Goal: Task Accomplishment & Management: Complete application form

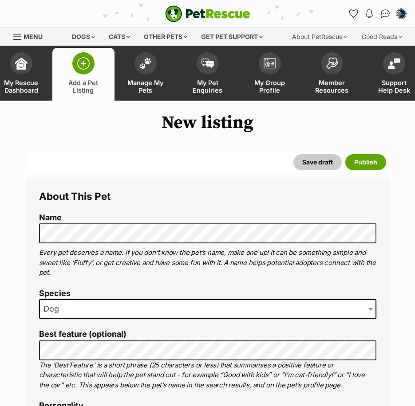
select select
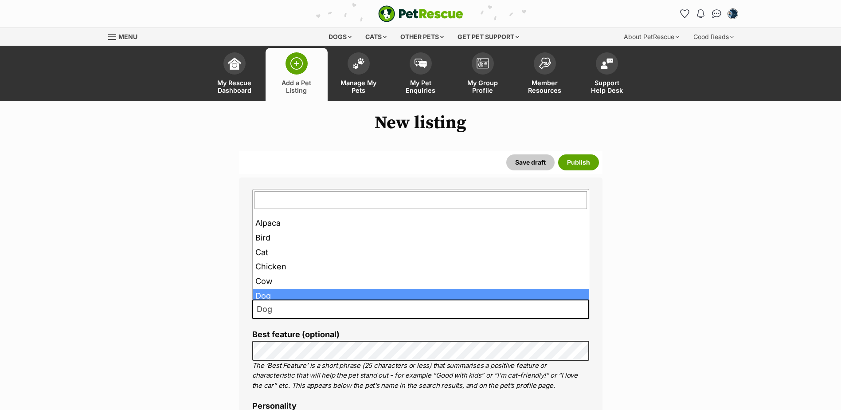
scroll to position [63, 0]
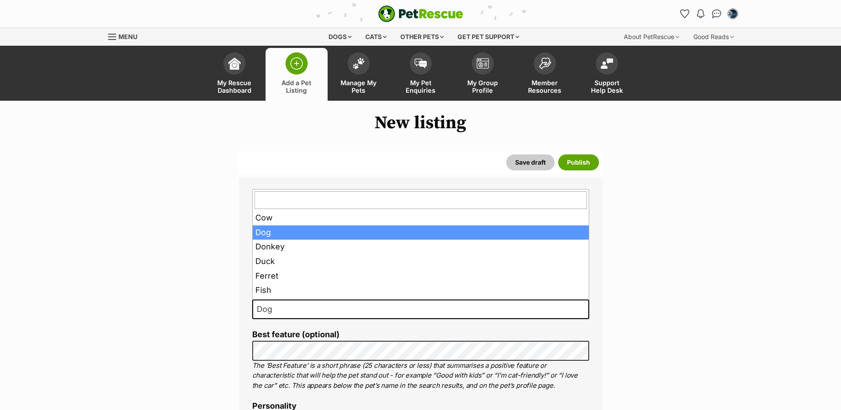
drag, startPoint x: 279, startPoint y: 307, endPoint x: 238, endPoint y: 301, distance: 42.1
click at [279, 308] on span "Dog" at bounding box center [267, 309] width 28 height 12
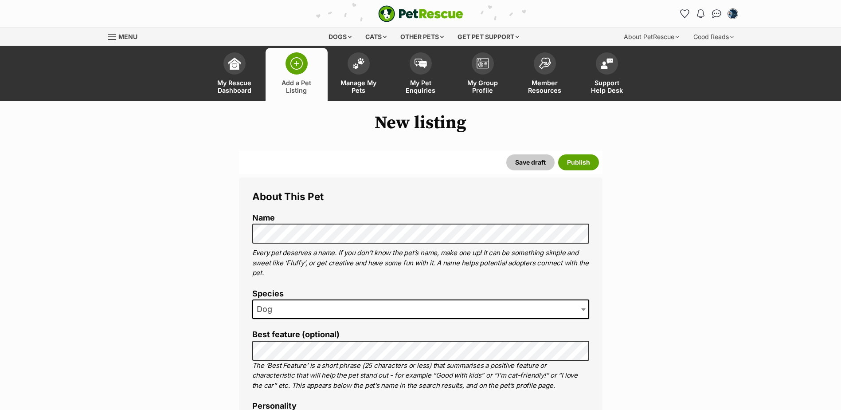
click at [279, 308] on span "Dog" at bounding box center [267, 309] width 28 height 12
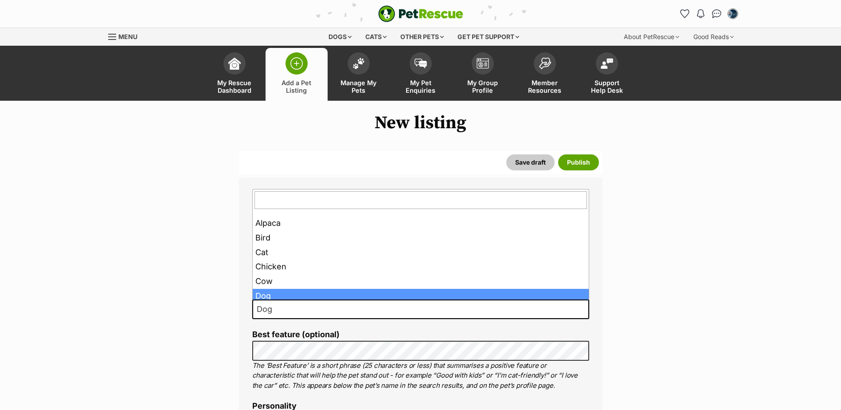
scroll to position [0, 0]
click at [281, 308] on span "Dog" at bounding box center [420, 309] width 337 height 20
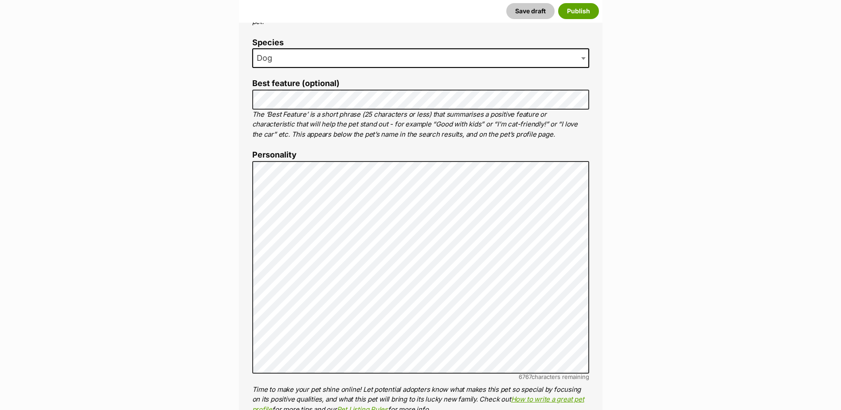
scroll to position [266, 0]
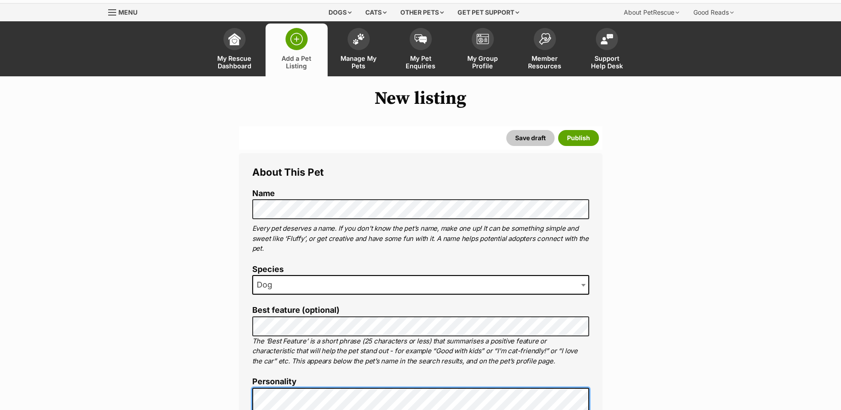
scroll to position [0, 0]
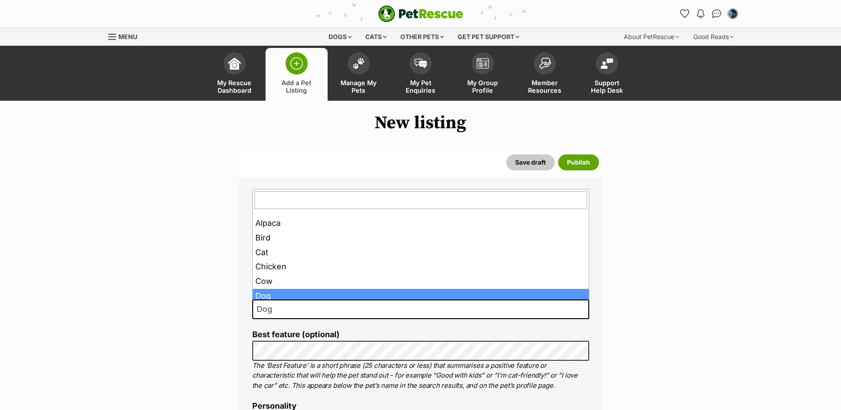
click at [280, 309] on span "Dog" at bounding box center [267, 309] width 28 height 12
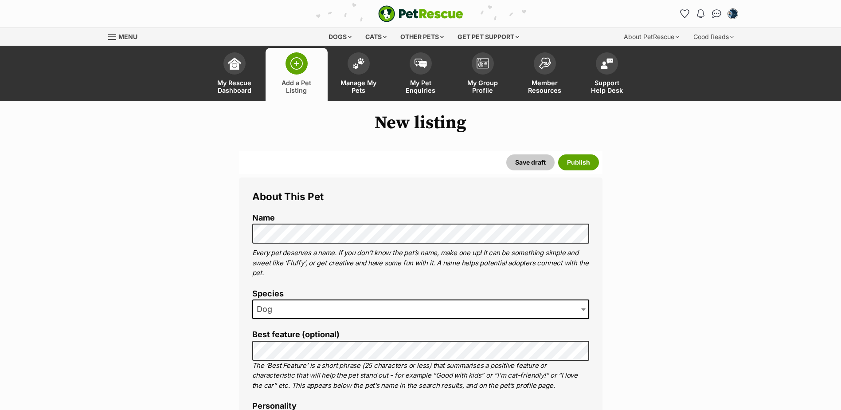
drag, startPoint x: 70, startPoint y: 193, endPoint x: 68, endPoint y: 185, distance: 8.2
